Goal: Information Seeking & Learning: Learn about a topic

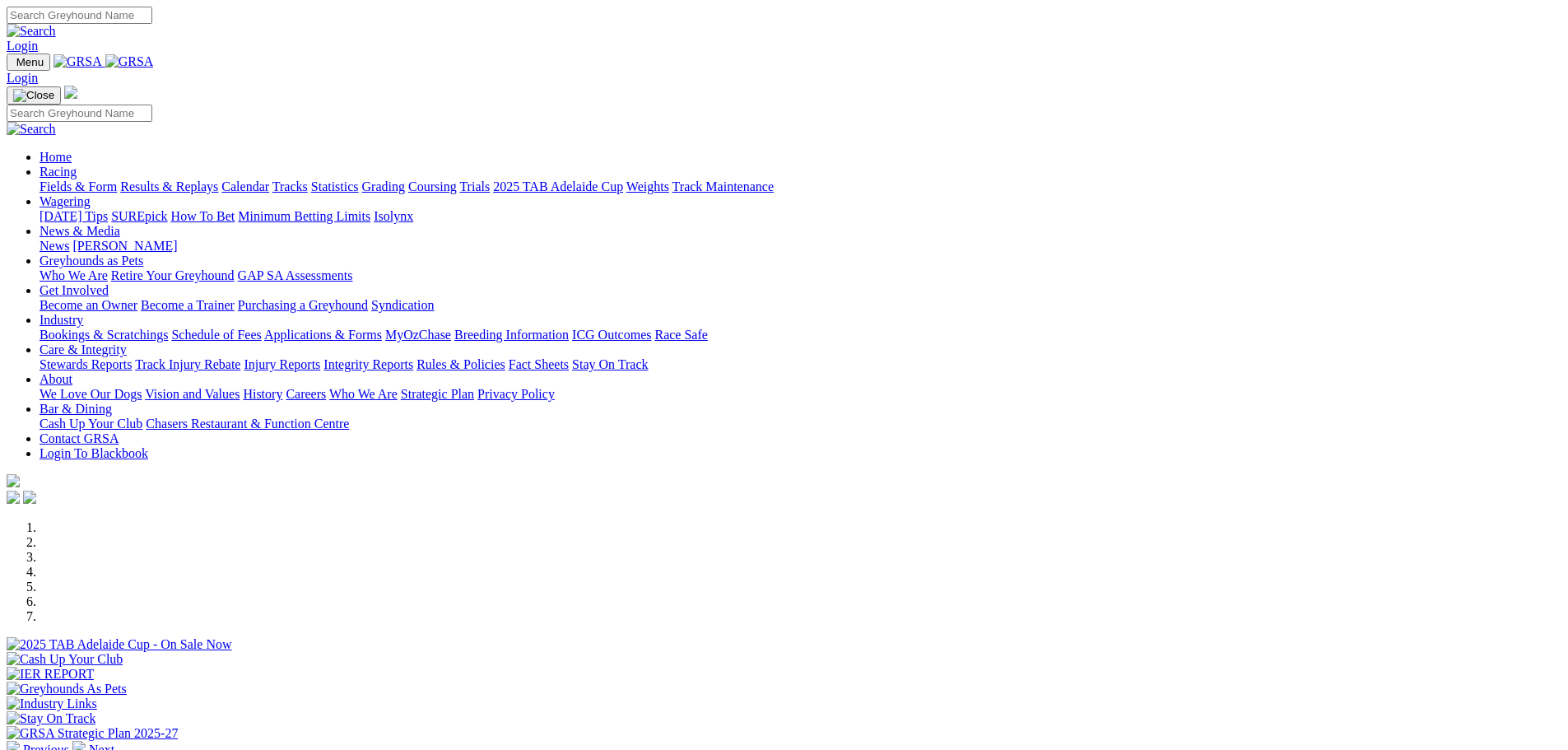
click at [117, 179] on link "Fields & Form" at bounding box center [78, 186] width 77 height 14
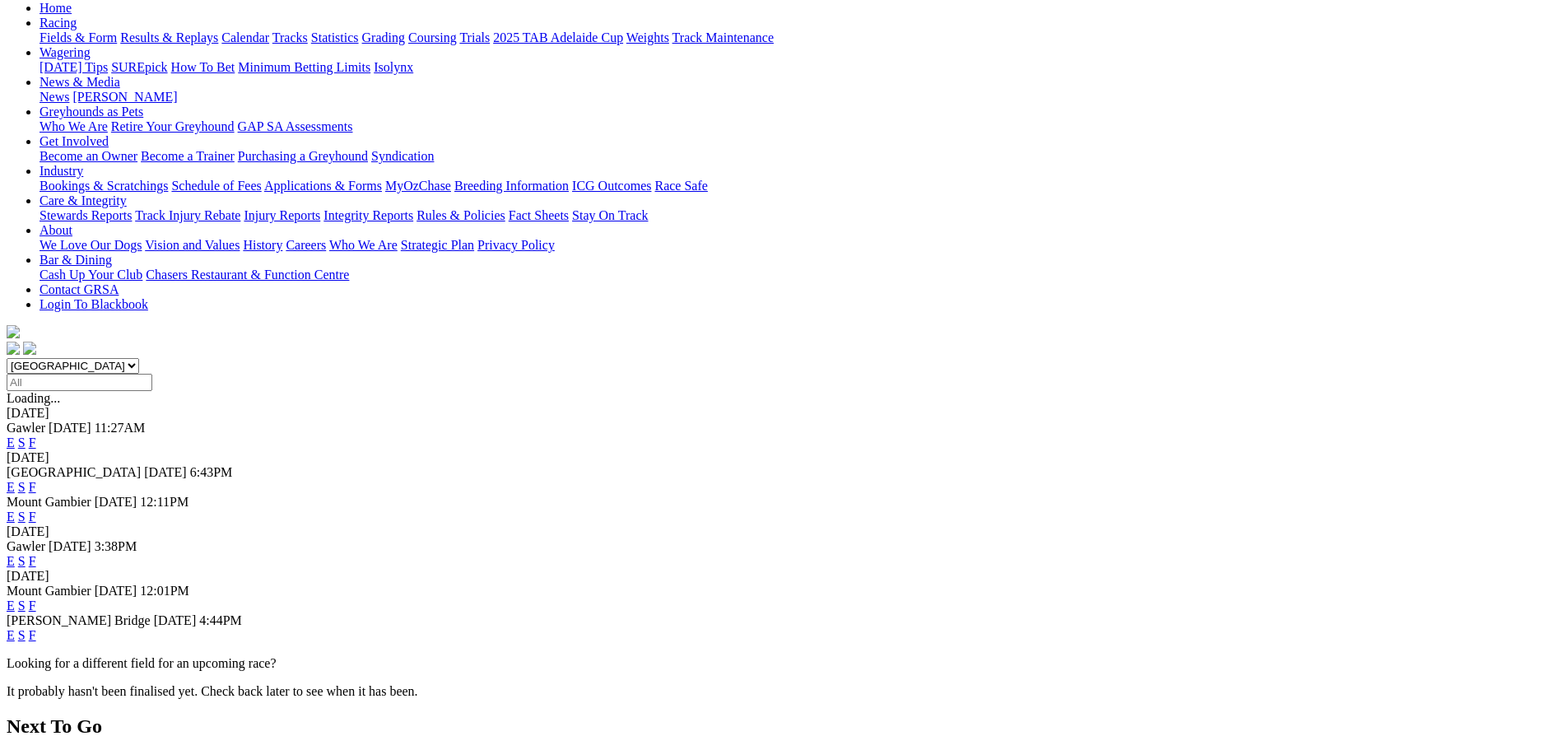
scroll to position [230, 0]
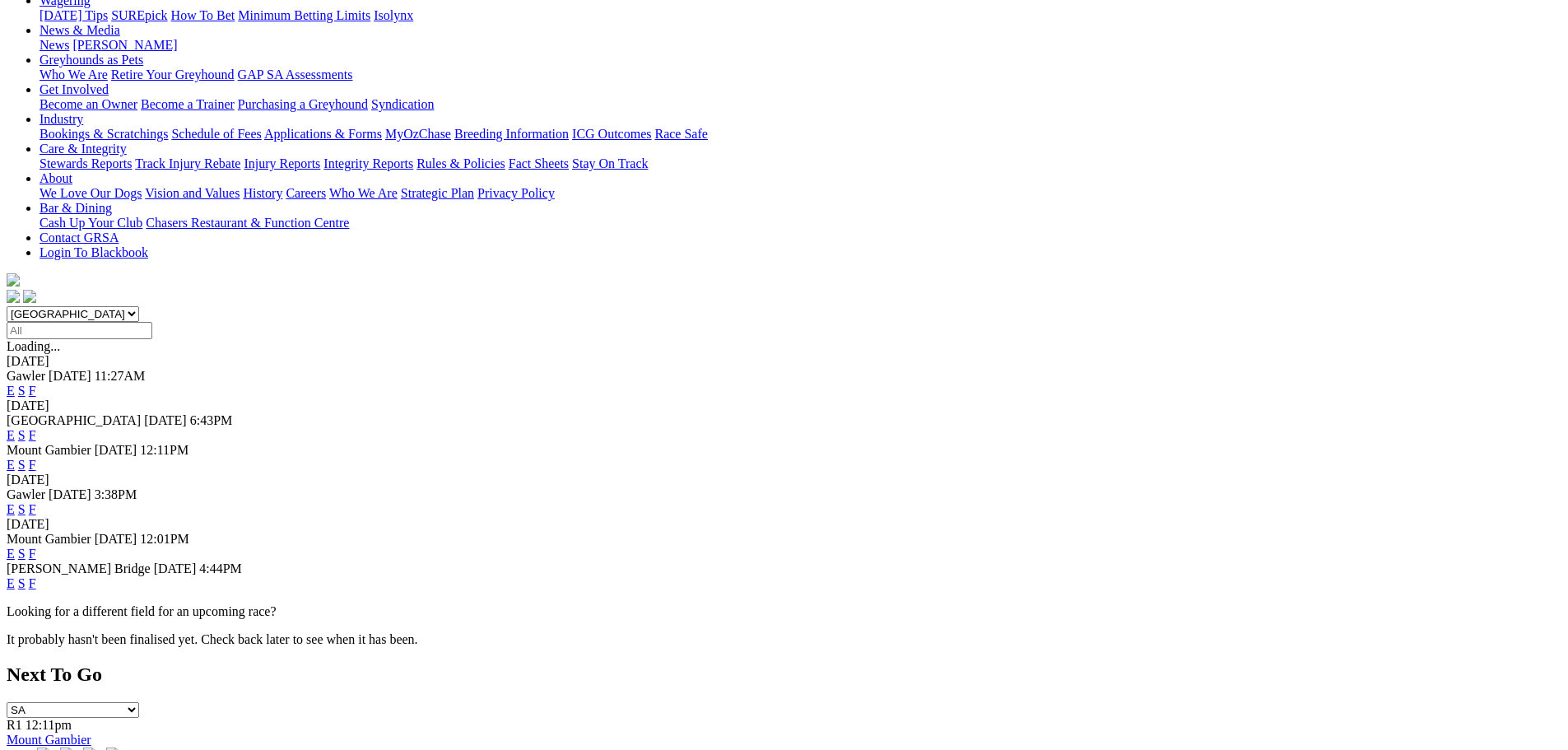
click at [36, 547] on link "F" at bounding box center [32, 554] width 7 height 14
